Goal: Connect with others: Establish contact or relationships with other users

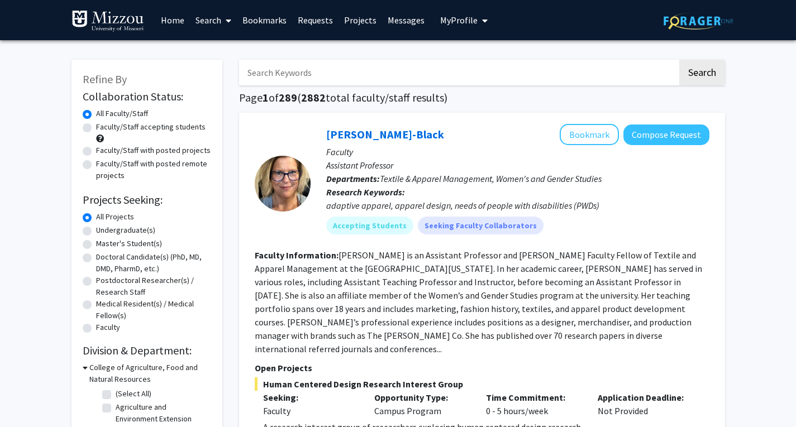
click at [266, 18] on link "Bookmarks" at bounding box center [264, 20] width 55 height 39
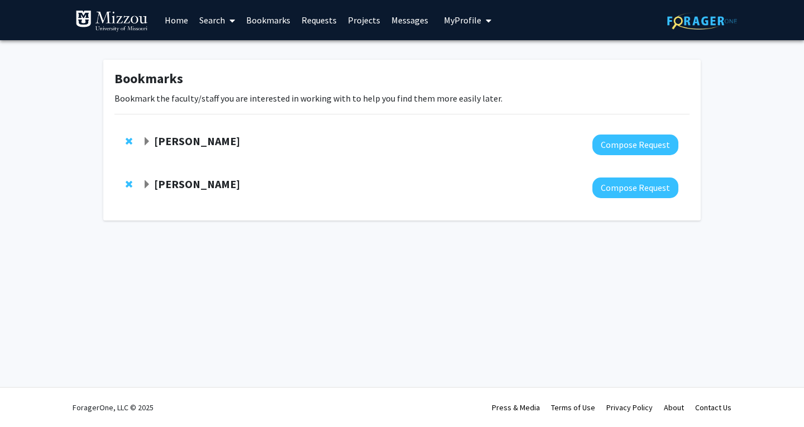
click at [144, 140] on span "Expand Nicholas Gaspelin Bookmark" at bounding box center [146, 141] width 9 height 9
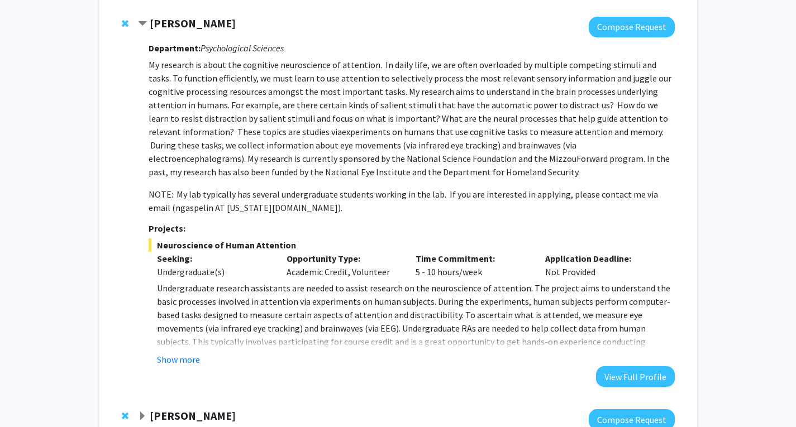
scroll to position [202, 0]
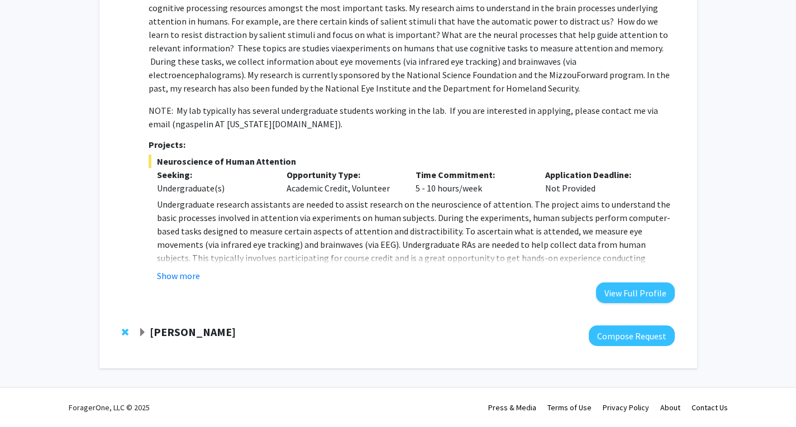
click at [186, 328] on strong "[PERSON_NAME]" at bounding box center [193, 332] width 86 height 14
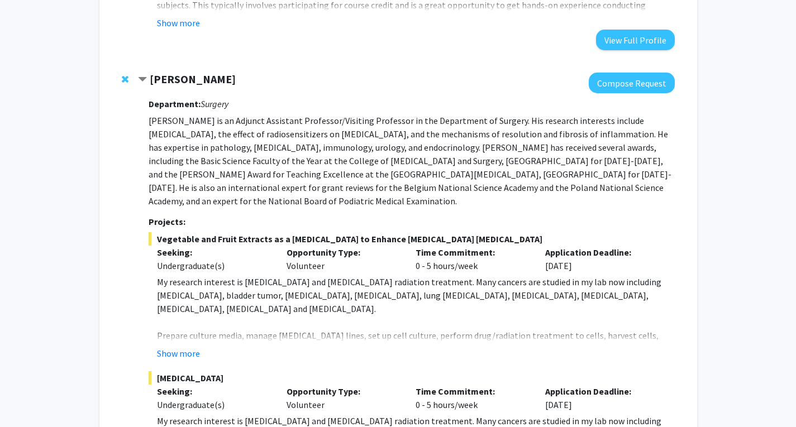
scroll to position [628, 0]
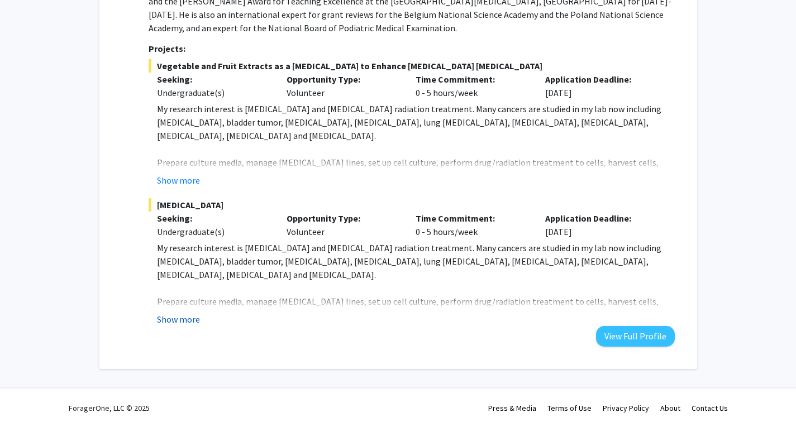
click at [181, 325] on button "Show more" at bounding box center [178, 319] width 43 height 13
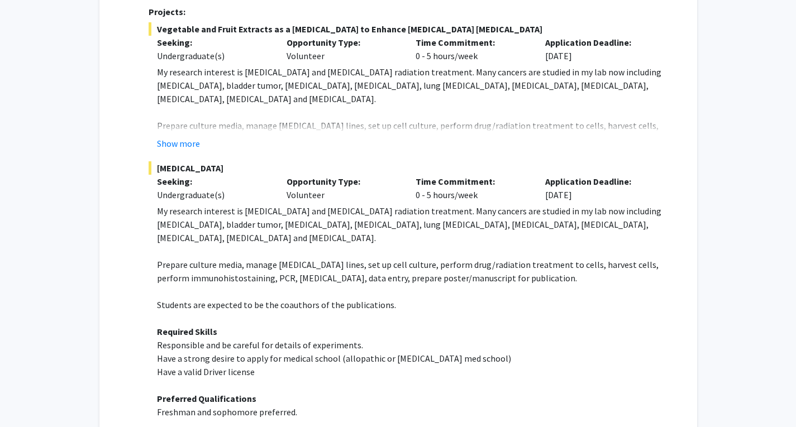
scroll to position [663, 0]
click at [190, 145] on button "Show more" at bounding box center [178, 144] width 43 height 13
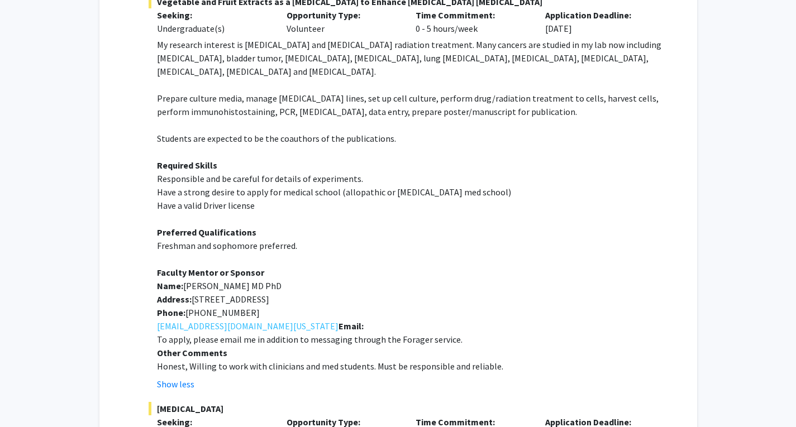
scroll to position [692, 0]
drag, startPoint x: 192, startPoint y: 297, endPoint x: 376, endPoint y: 302, distance: 184.9
click at [376, 302] on p "Address: [STREET_ADDRESS]" at bounding box center [415, 298] width 517 height 13
copy span "[STREET_ADDRESS]"
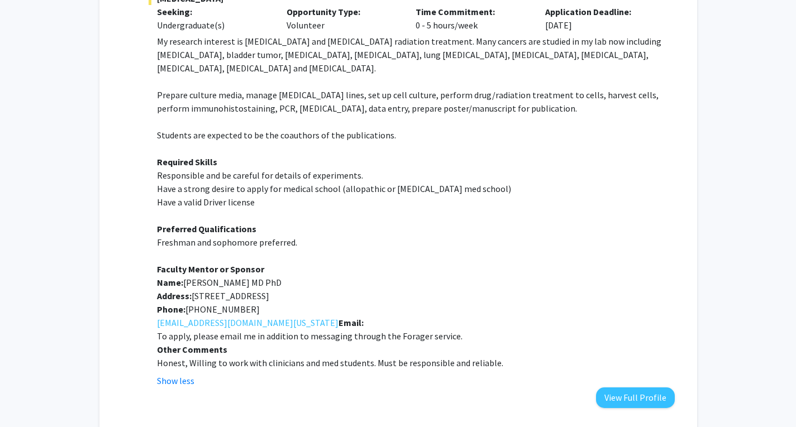
click at [313, 270] on p "Faculty Mentor or Sponsor" at bounding box center [415, 268] width 517 height 13
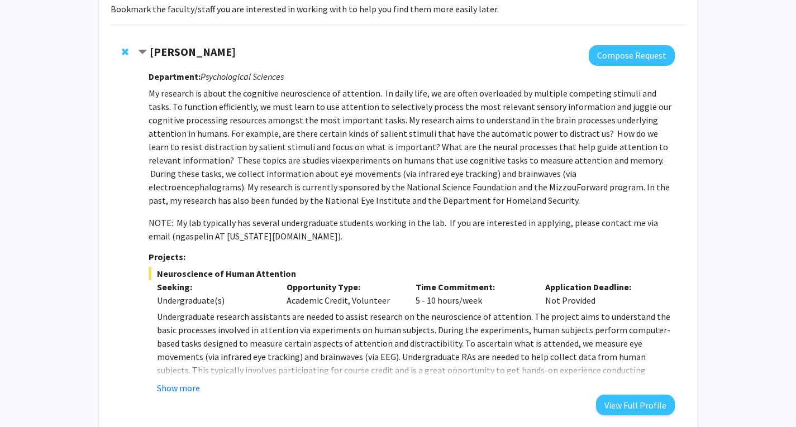
scroll to position [25, 0]
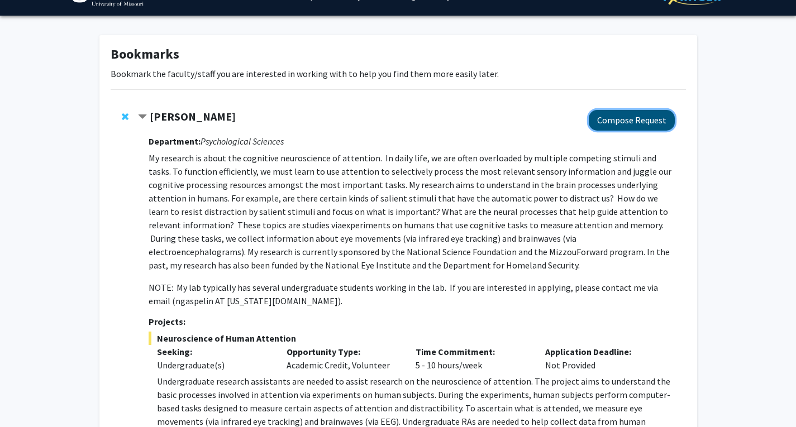
click at [606, 119] on button "Compose Request" at bounding box center [632, 120] width 86 height 21
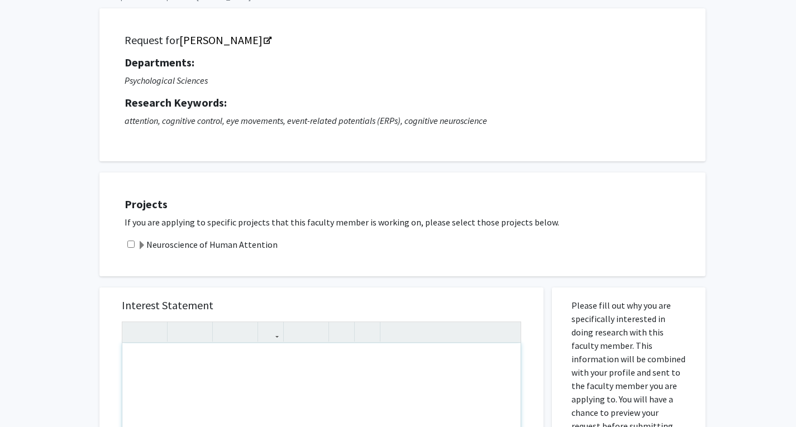
scroll to position [63, 0]
click at [146, 240] on label "Neuroscience of Human Attention" at bounding box center [207, 243] width 140 height 13
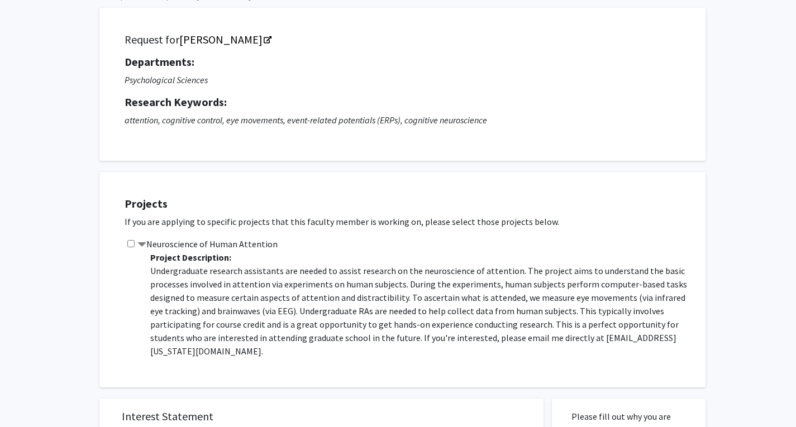
click at [183, 243] on label "Neuroscience of Human Attention" at bounding box center [207, 243] width 140 height 13
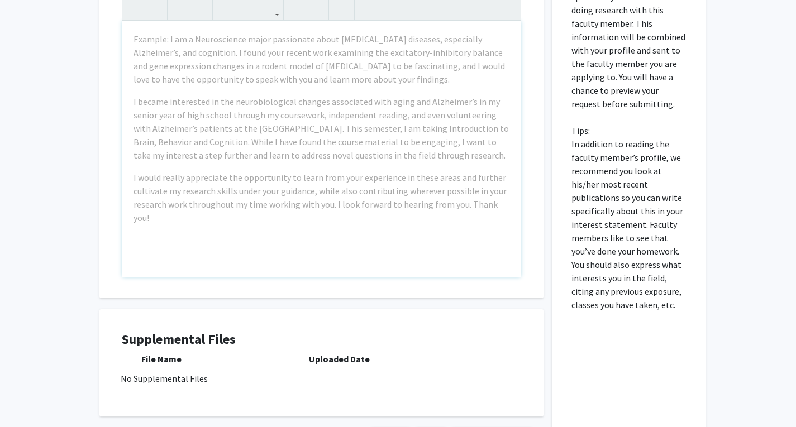
scroll to position [0, 0]
